Goal: Transaction & Acquisition: Book appointment/travel/reservation

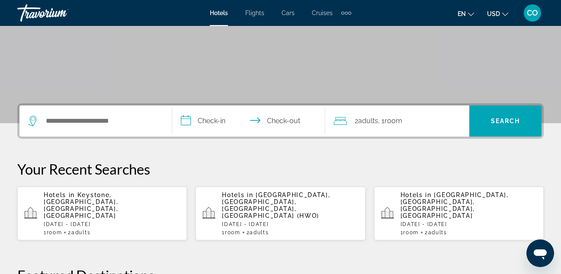
scroll to position [137, 0]
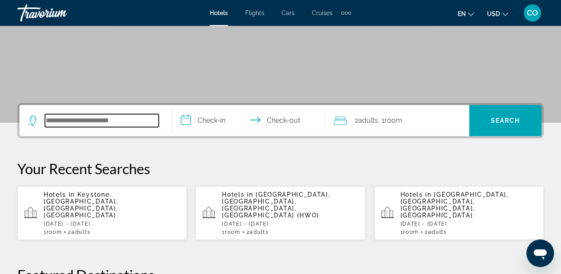
click at [128, 119] on input "Search hotel destination" at bounding box center [102, 120] width 114 height 13
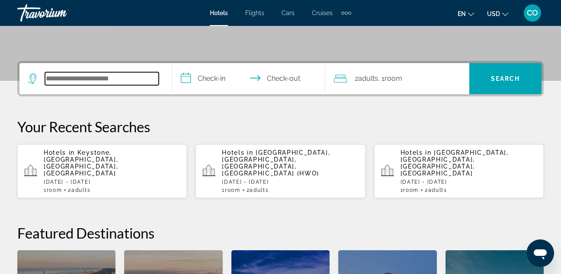
scroll to position [211, 0]
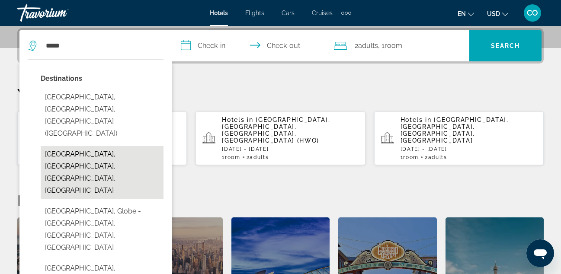
click at [132, 146] on button "Miami Beach, Miami, FL, United States" at bounding box center [102, 172] width 123 height 53
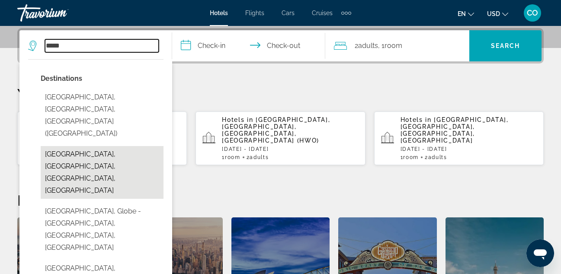
type input "**********"
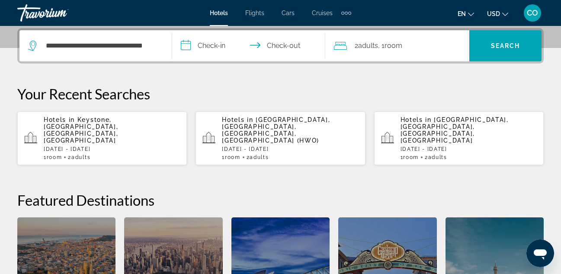
click at [214, 45] on input "**********" at bounding box center [250, 47] width 156 height 34
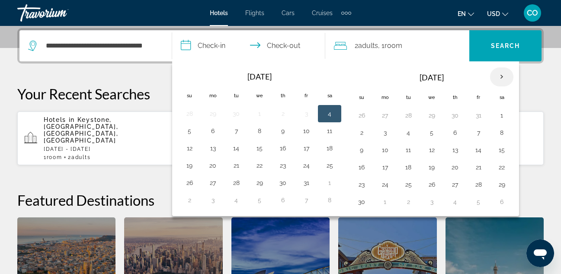
click at [494, 79] on th "Next month" at bounding box center [501, 76] width 23 height 19
click at [368, 186] on button "28" at bounding box center [362, 185] width 14 height 12
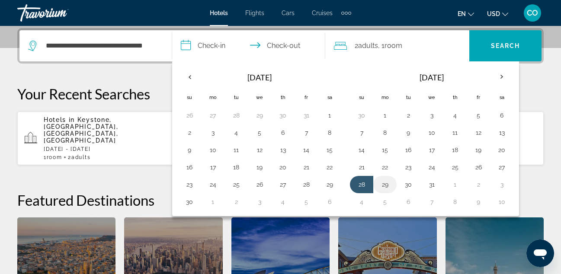
click at [381, 182] on button "29" at bounding box center [385, 185] width 14 height 12
type input "**********"
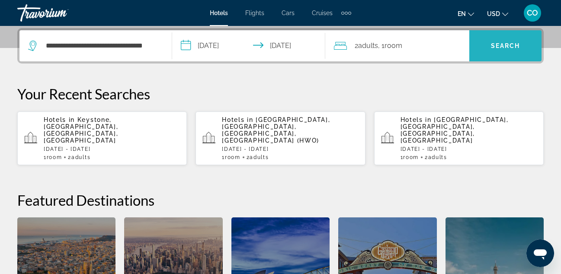
click at [521, 44] on span "Search" at bounding box center [505, 45] width 72 height 21
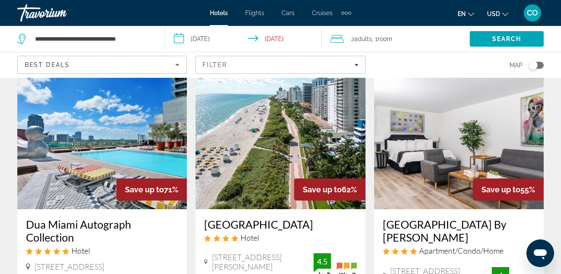
scroll to position [36, 0]
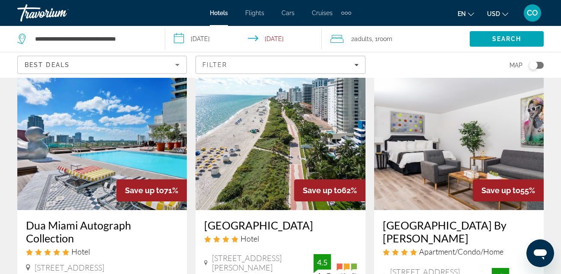
click at [131, 95] on img "Main content" at bounding box center [102, 141] width 170 height 138
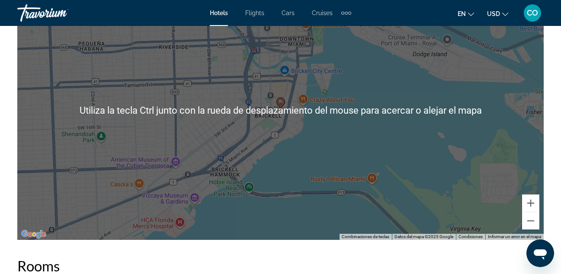
scroll to position [1043, 0]
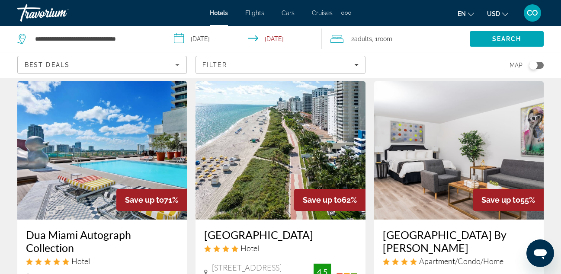
scroll to position [26, 0]
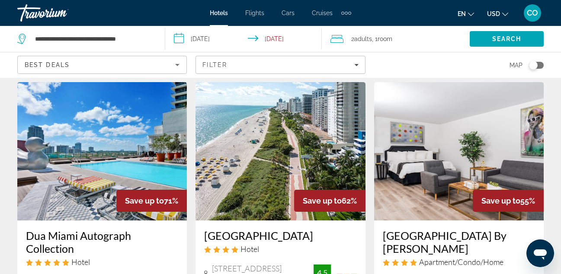
click at [251, 169] on img "Main content" at bounding box center [280, 151] width 170 height 138
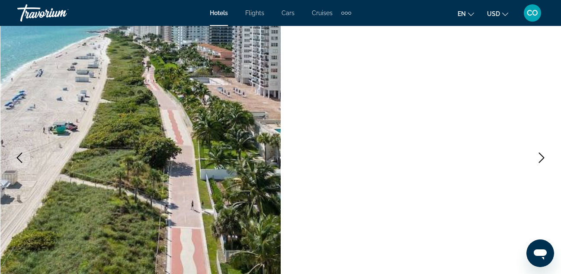
scroll to position [73, 0]
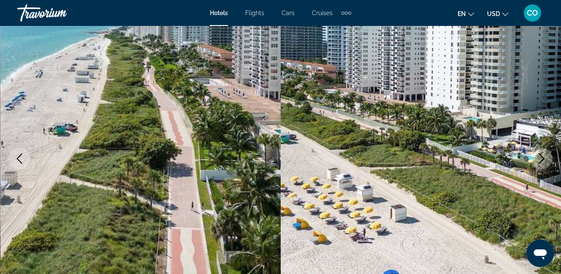
click at [542, 155] on icon "Next image" at bounding box center [541, 159] width 10 height 10
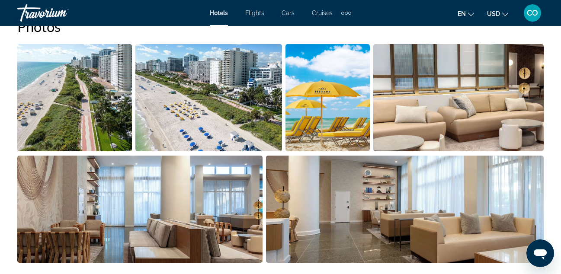
scroll to position [595, 0]
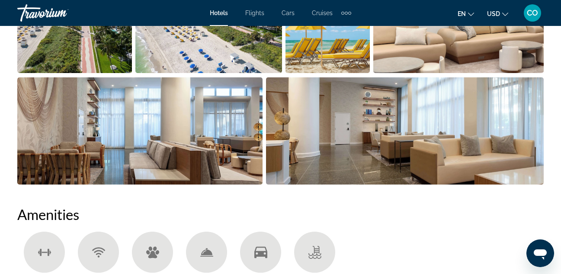
scroll to position [685, 0]
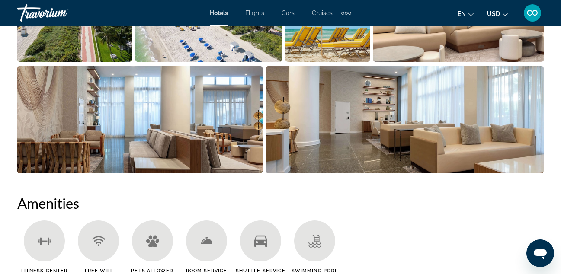
click at [327, 31] on img "Open full-screen image slider" at bounding box center [327, 8] width 84 height 107
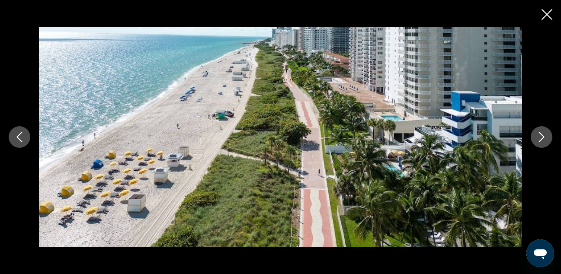
click at [547, 136] on button "Next image" at bounding box center [542, 137] width 22 height 22
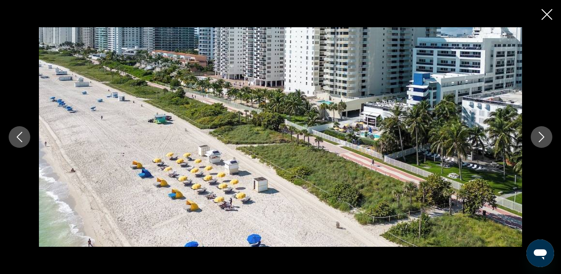
click at [547, 136] on button "Next image" at bounding box center [542, 137] width 22 height 22
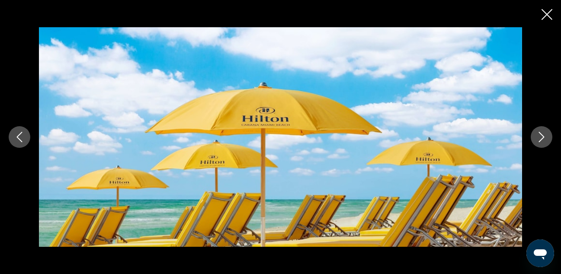
click at [542, 14] on icon "Close slideshow" at bounding box center [546, 14] width 11 height 11
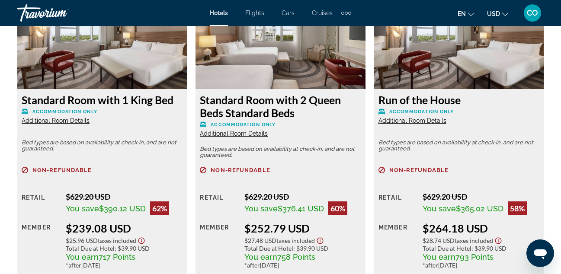
scroll to position [1334, 0]
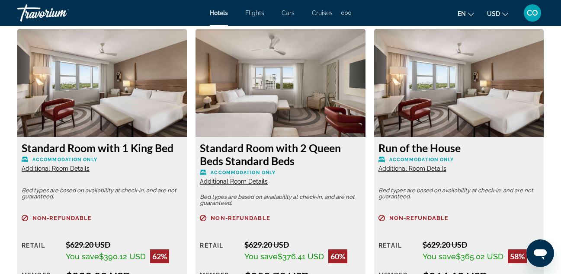
click at [156, 118] on img "Main content" at bounding box center [102, 83] width 170 height 108
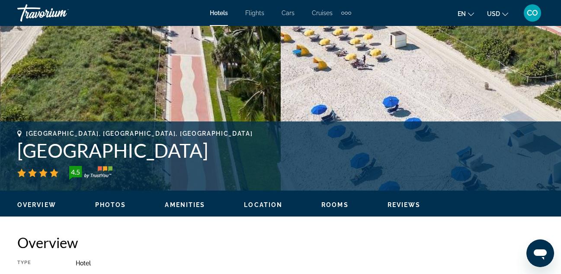
scroll to position [246, 0]
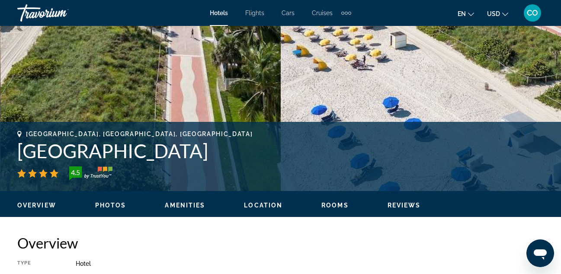
drag, startPoint x: 17, startPoint y: 148, endPoint x: 302, endPoint y: 150, distance: 284.5
click at [302, 150] on h1 "Hilton Cabana Miami Beach Resort" at bounding box center [280, 151] width 526 height 22
click at [14, 146] on div "Miami Beach, FL, United States Hilton Cabana Miami Beach Resort 4.5 Address 626…" at bounding box center [280, 157] width 561 height 52
drag, startPoint x: 13, startPoint y: 150, endPoint x: 345, endPoint y: 138, distance: 331.4
click at [345, 138] on div "Miami Beach, FL, United States Hilton Cabana Miami Beach Resort 4.5 Address 626…" at bounding box center [280, 157] width 561 height 52
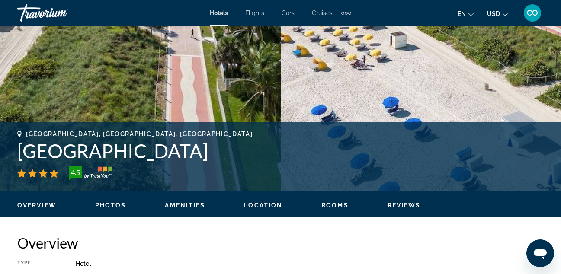
copy h1 "Hilton Cabana Miami Beach Resort"
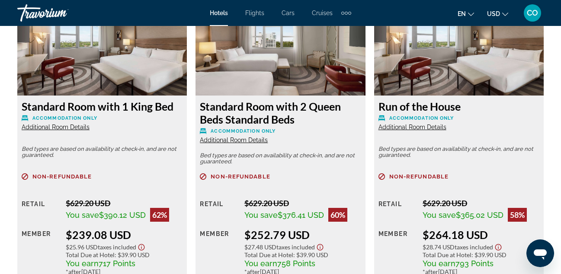
scroll to position [1376, 0]
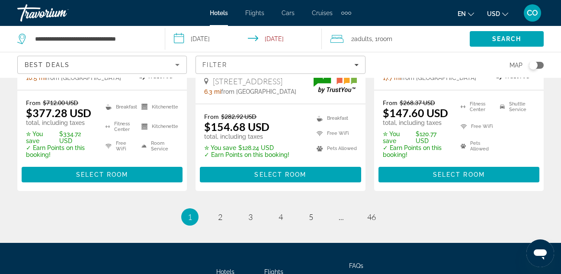
scroll to position [1313, 0]
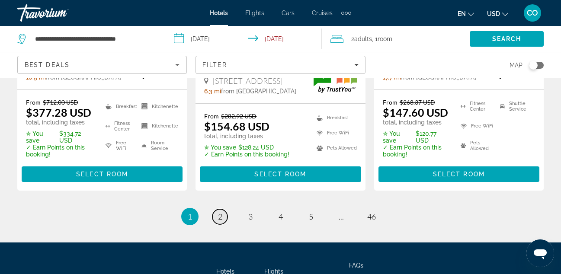
click at [221, 212] on span "2" at bounding box center [220, 217] width 4 height 10
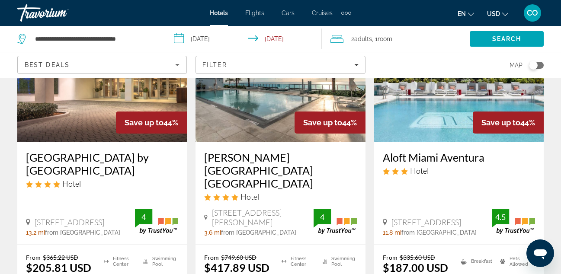
scroll to position [108, 0]
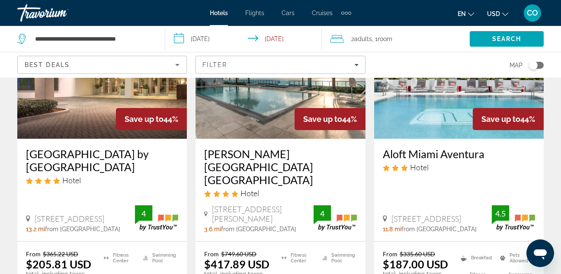
click at [431, 119] on img "Main content" at bounding box center [459, 69] width 170 height 138
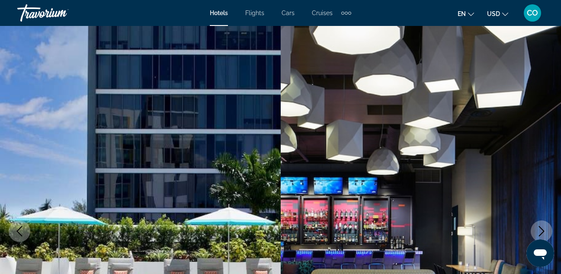
click at [285, 26] on img "Main content" at bounding box center [421, 231] width 281 height 411
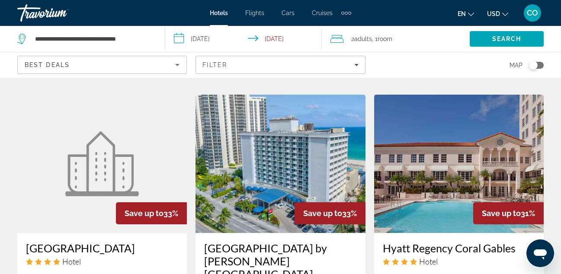
scroll to position [1077, 0]
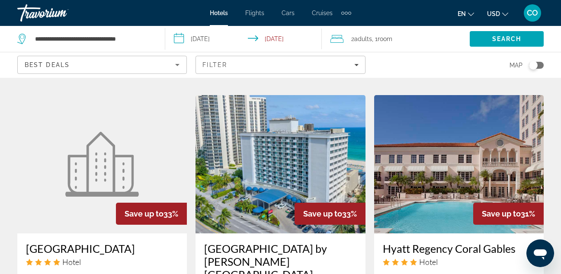
click at [239, 149] on img "Main content" at bounding box center [280, 164] width 170 height 138
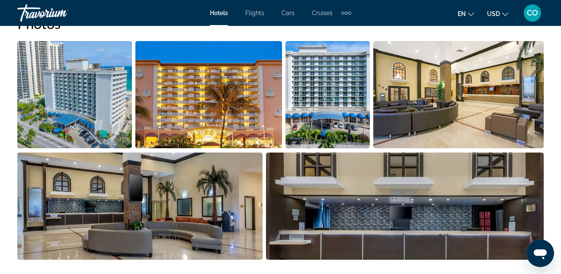
scroll to position [584, 0]
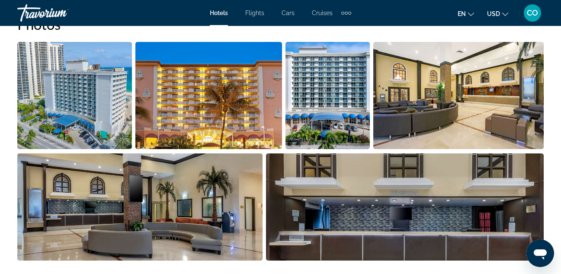
click at [239, 80] on img "Open full-screen image slider" at bounding box center [208, 95] width 147 height 107
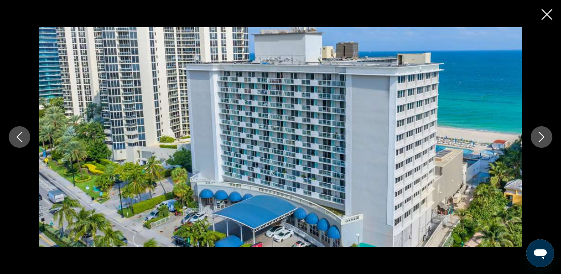
click at [537, 128] on button "Next image" at bounding box center [542, 137] width 22 height 22
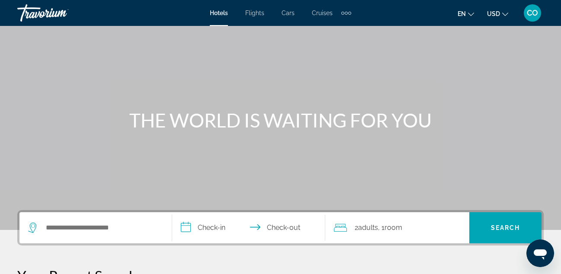
scroll to position [30, 0]
